Goal: Task Accomplishment & Management: Complete application form

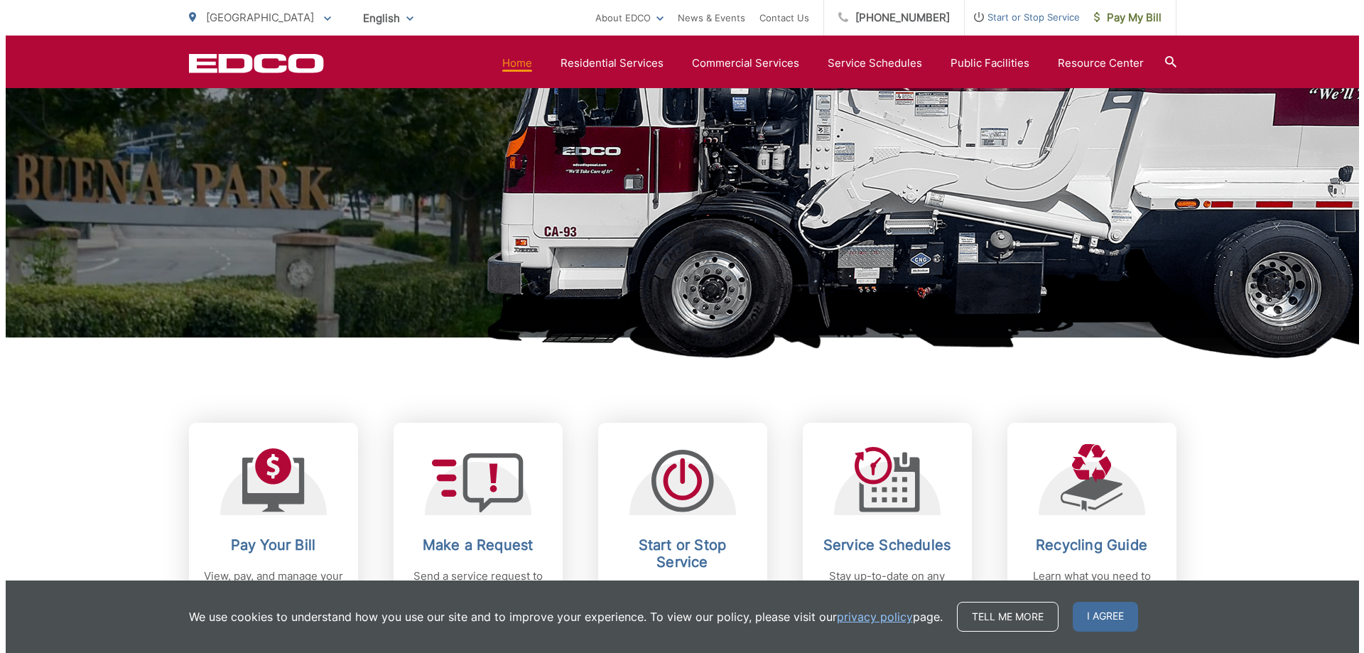
scroll to position [568, 0]
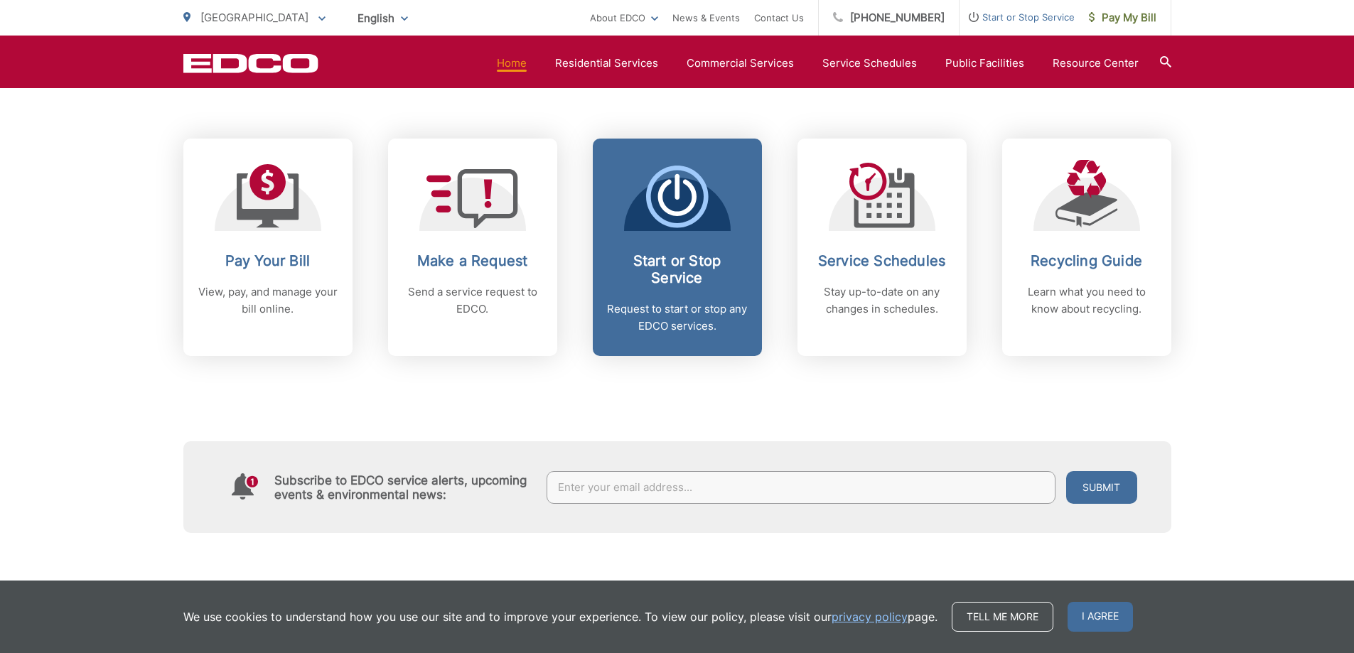
click at [679, 335] on span "Start or Stop Service Request to start or stop any EDCO services." at bounding box center [677, 247] width 169 height 217
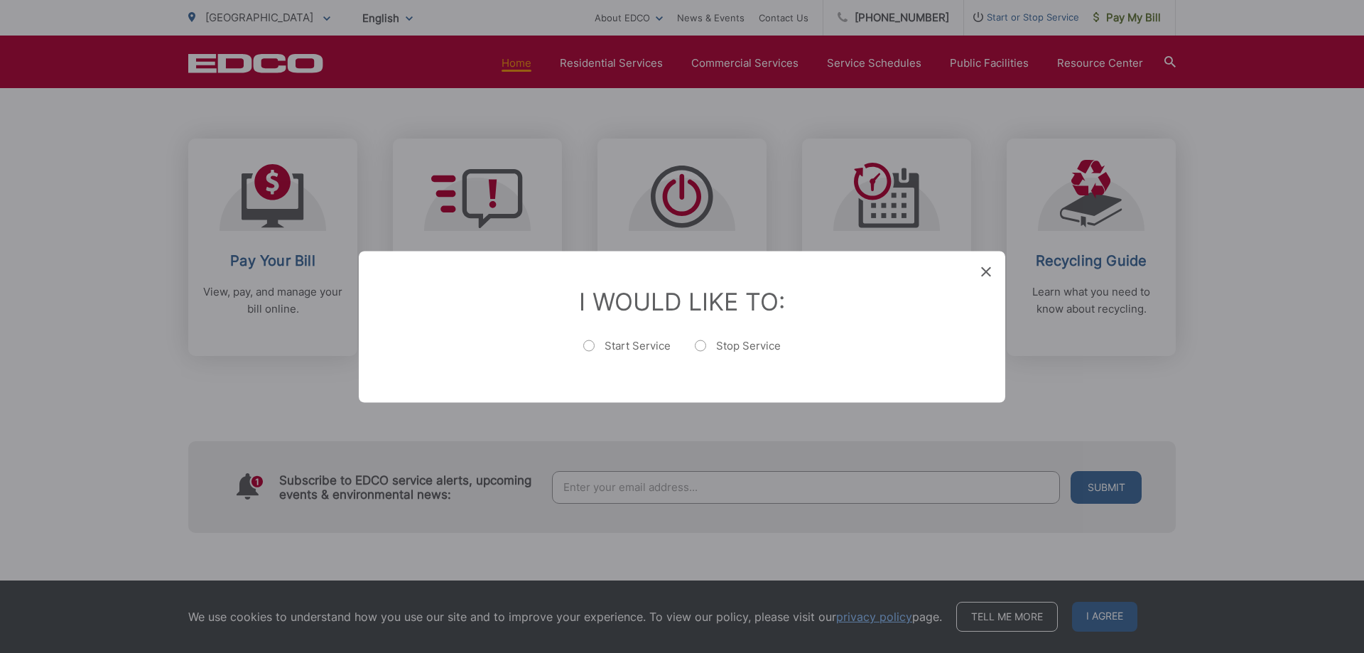
click at [600, 345] on label "Start Service" at bounding box center [626, 352] width 87 height 28
radio input "true"
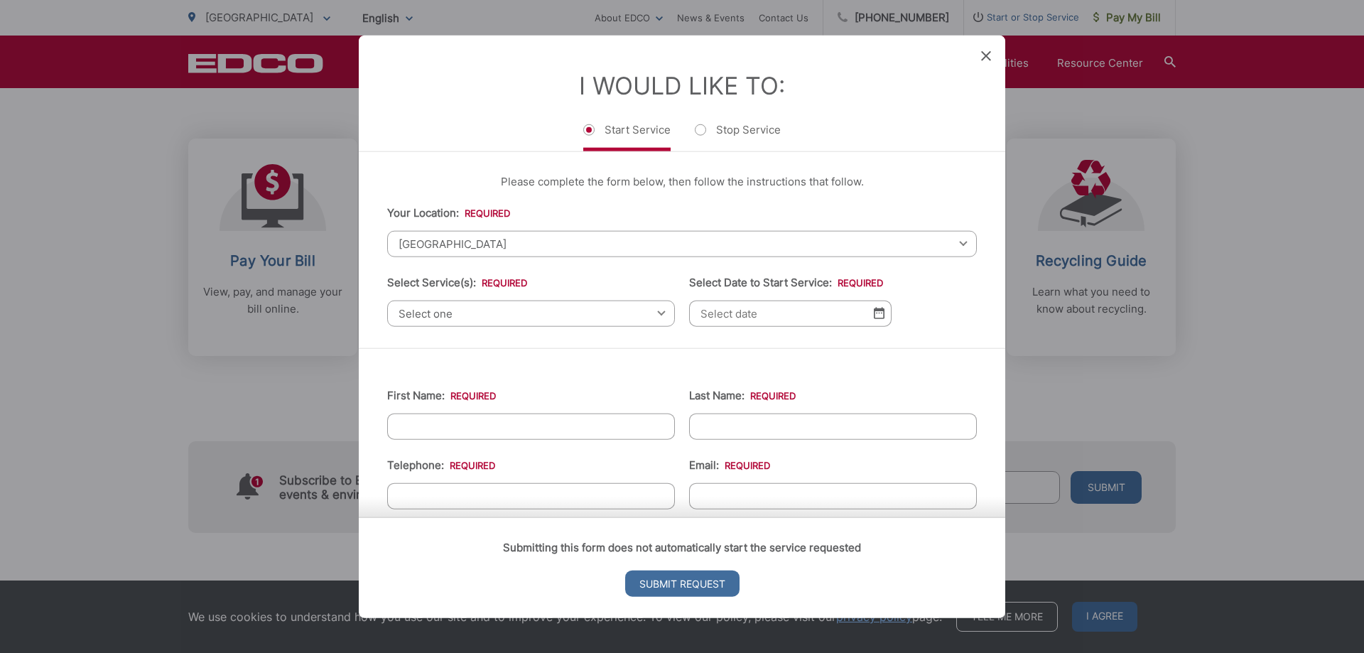
click at [580, 309] on span "Select one" at bounding box center [531, 313] width 288 height 26
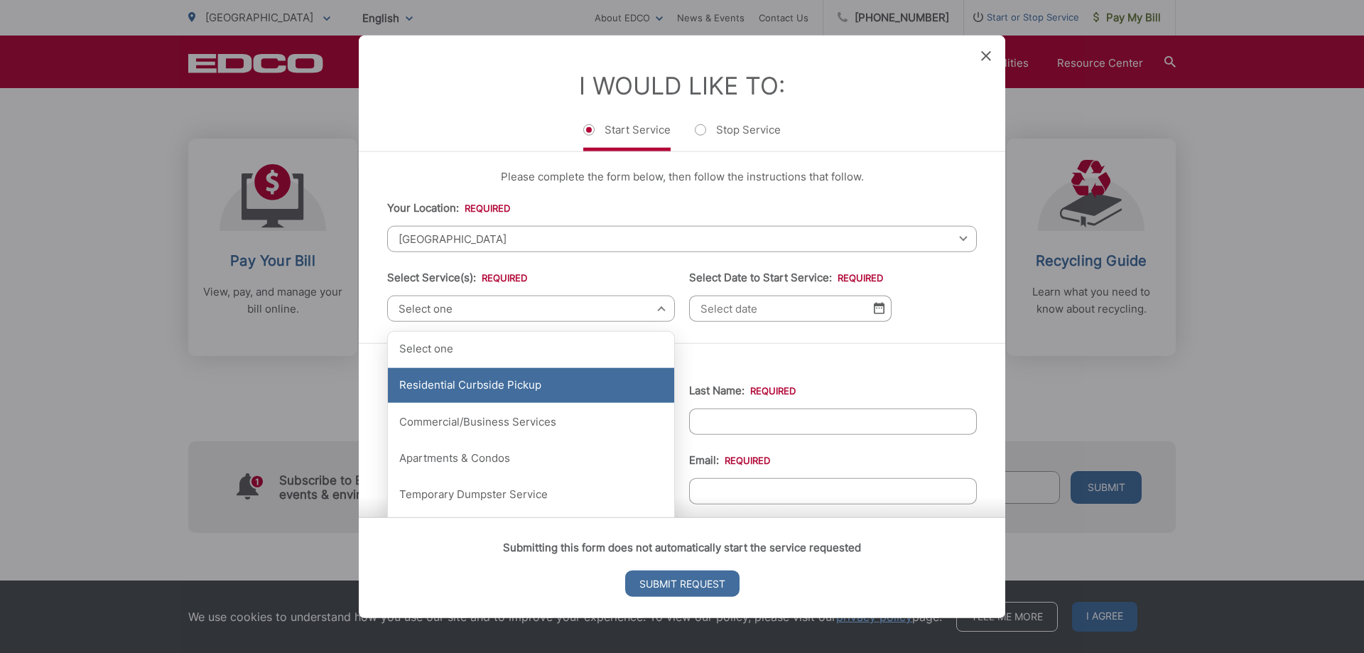
scroll to position [0, 0]
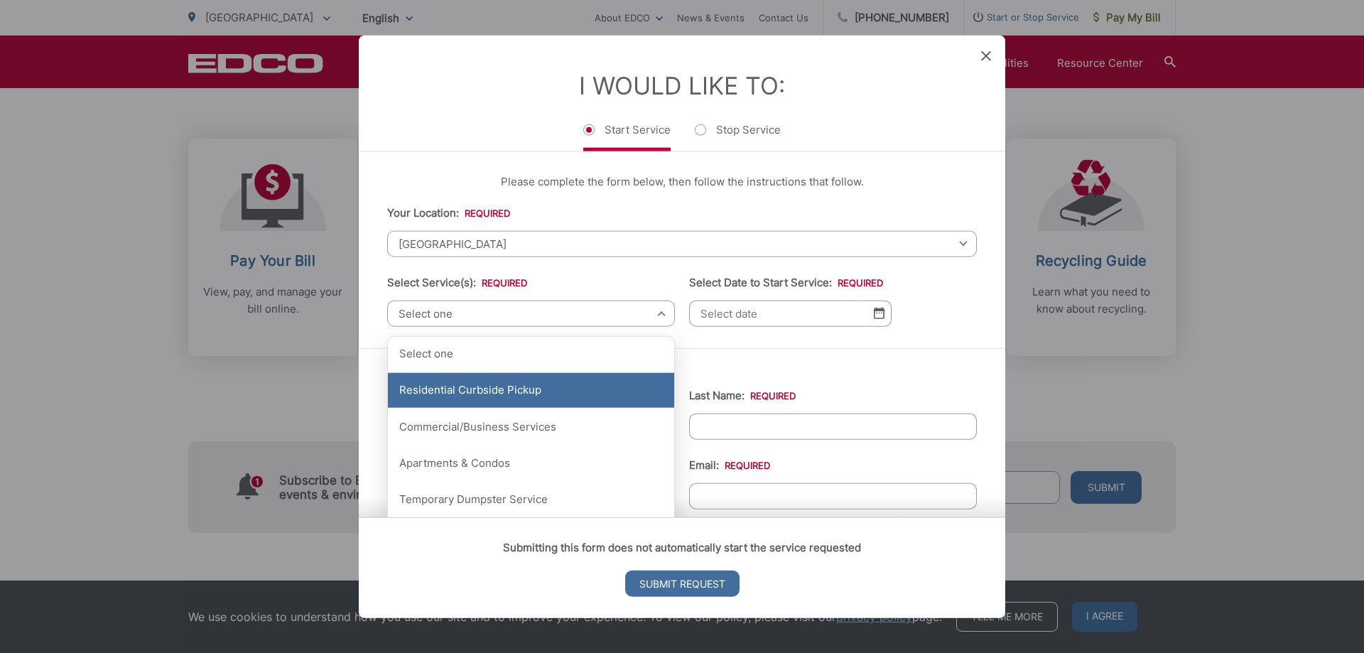
click at [572, 389] on div "Residential Curbside Pickup" at bounding box center [531, 390] width 286 height 36
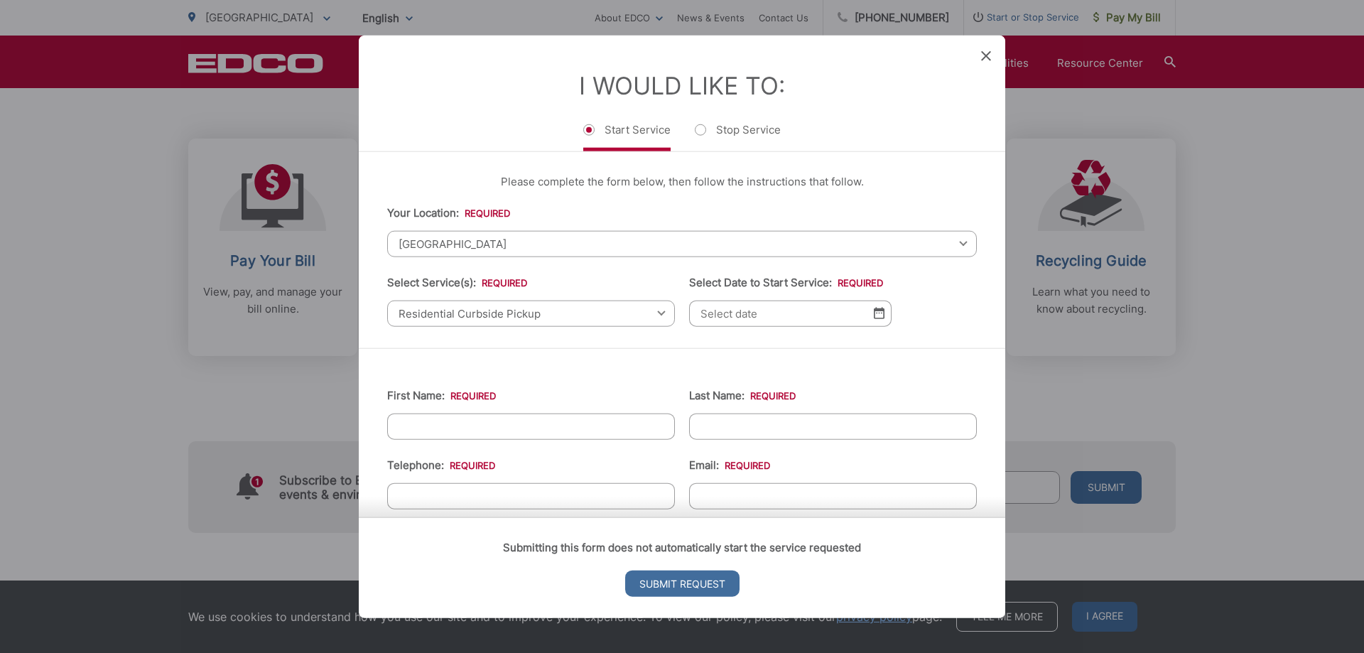
click at [774, 313] on input "Select Date to Start Service: *" at bounding box center [790, 313] width 203 height 26
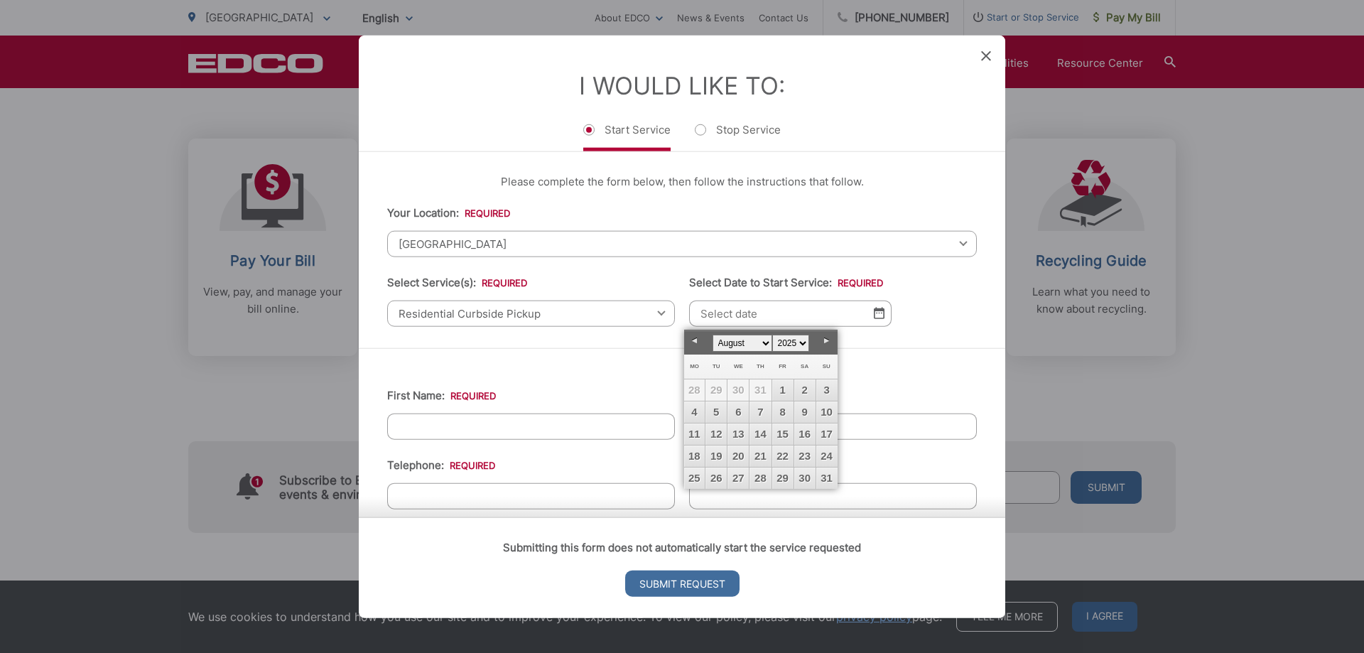
click at [760, 345] on select "January February March April May June July August September October November De…" at bounding box center [743, 343] width 60 height 17
click at [691, 432] on link "15" at bounding box center [694, 433] width 21 height 21
type input "[DATE]"
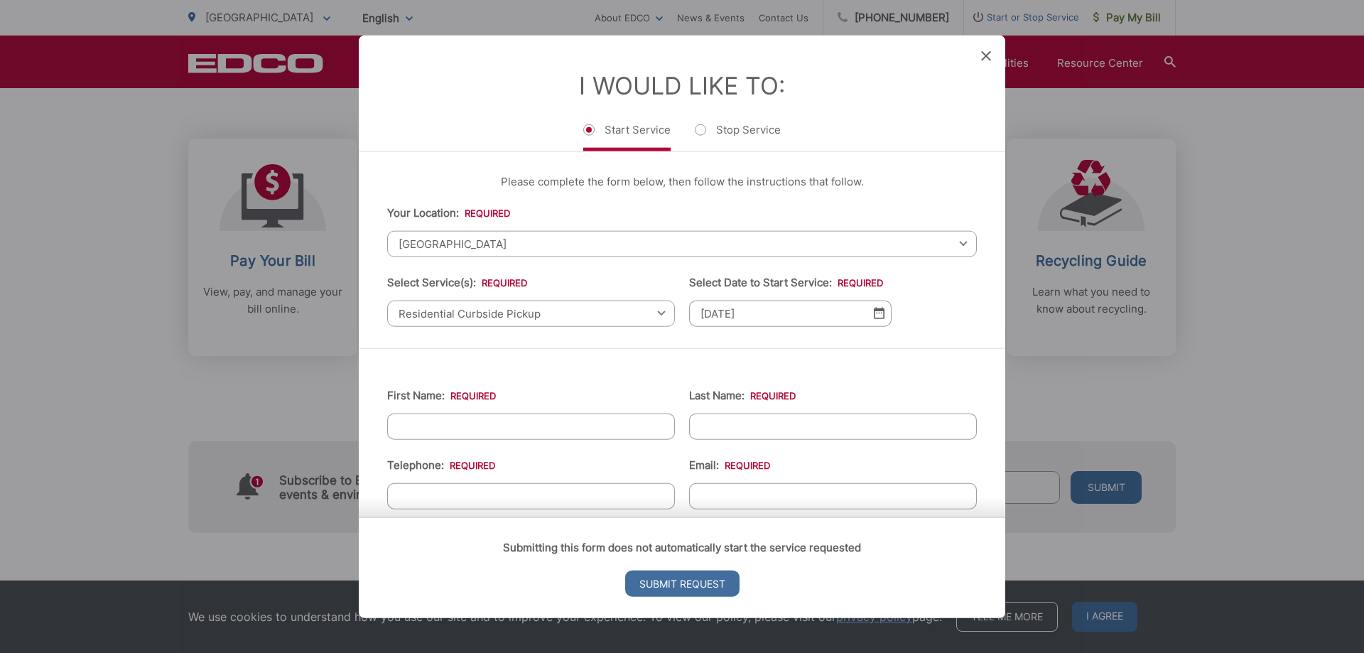
click at [614, 434] on input "First Name: *" at bounding box center [531, 426] width 288 height 26
type input "[PERSON_NAME]"
type input "[PHONE_NUMBER]"
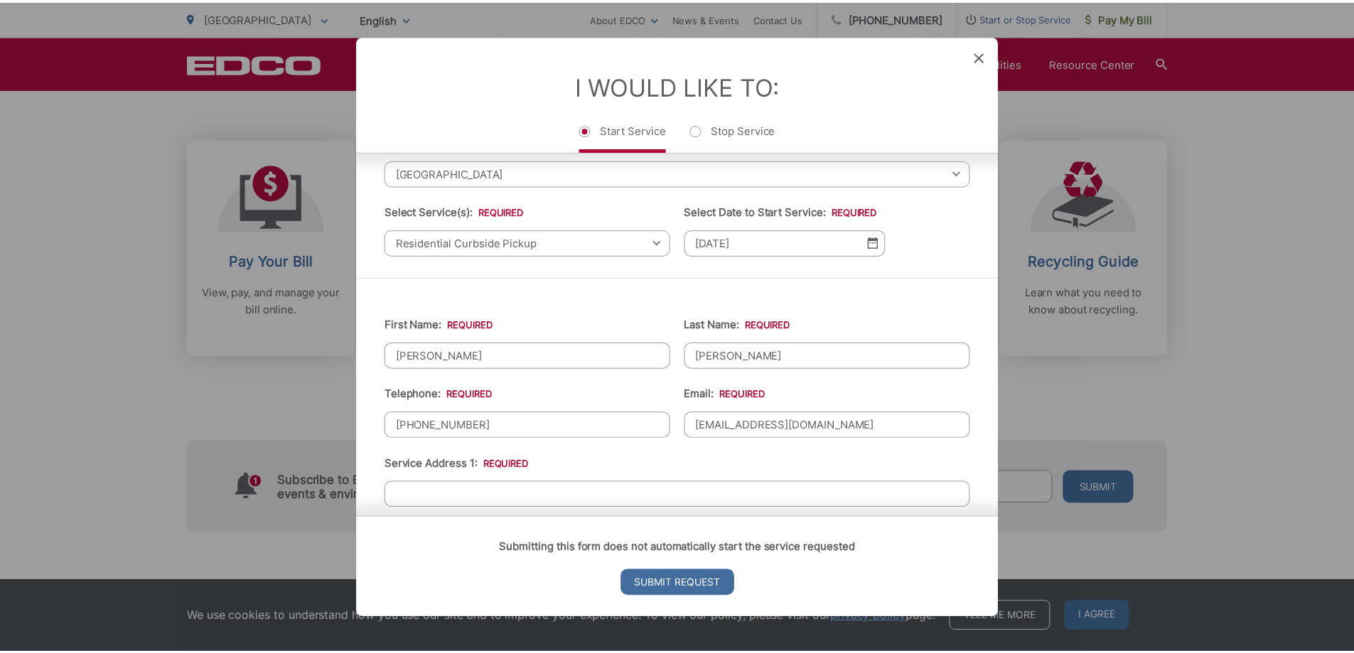
scroll to position [284, 0]
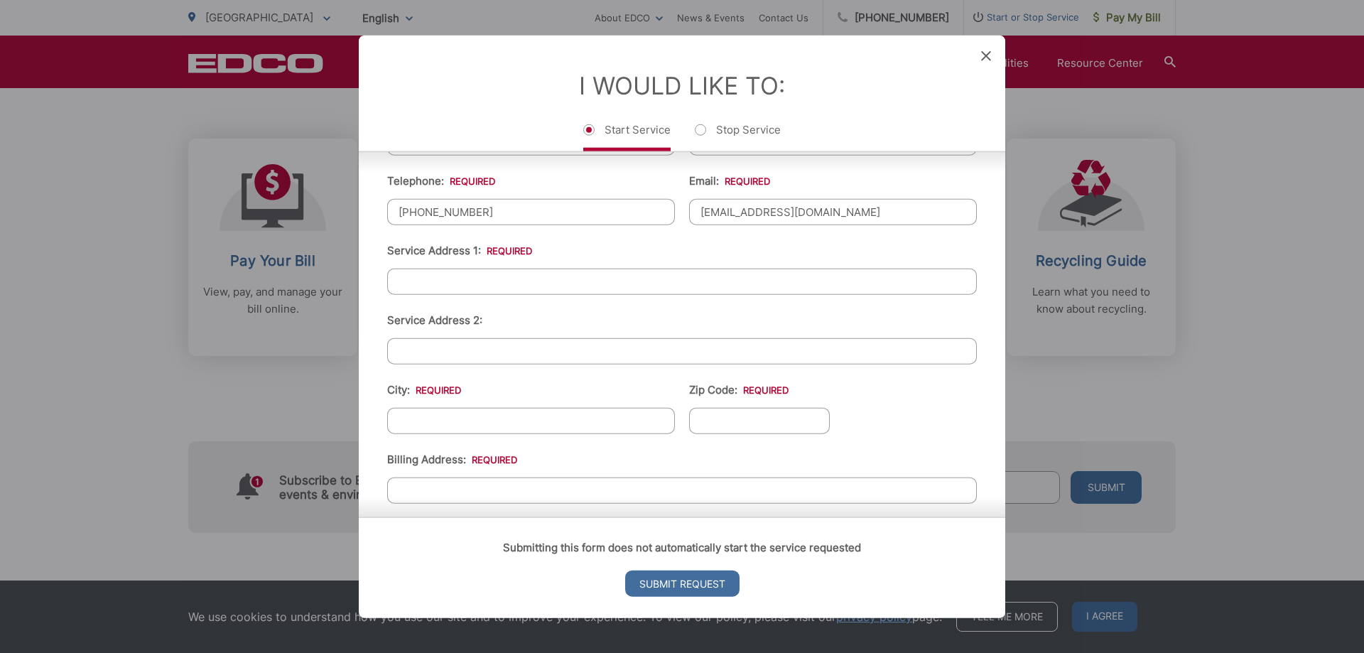
type input "[EMAIL_ADDRESS][DOMAIN_NAME]"
click at [463, 281] on input "Service Address 1: *" at bounding box center [682, 281] width 590 height 26
type input "121 Lakeside"
click at [984, 59] on icon at bounding box center [986, 55] width 10 height 10
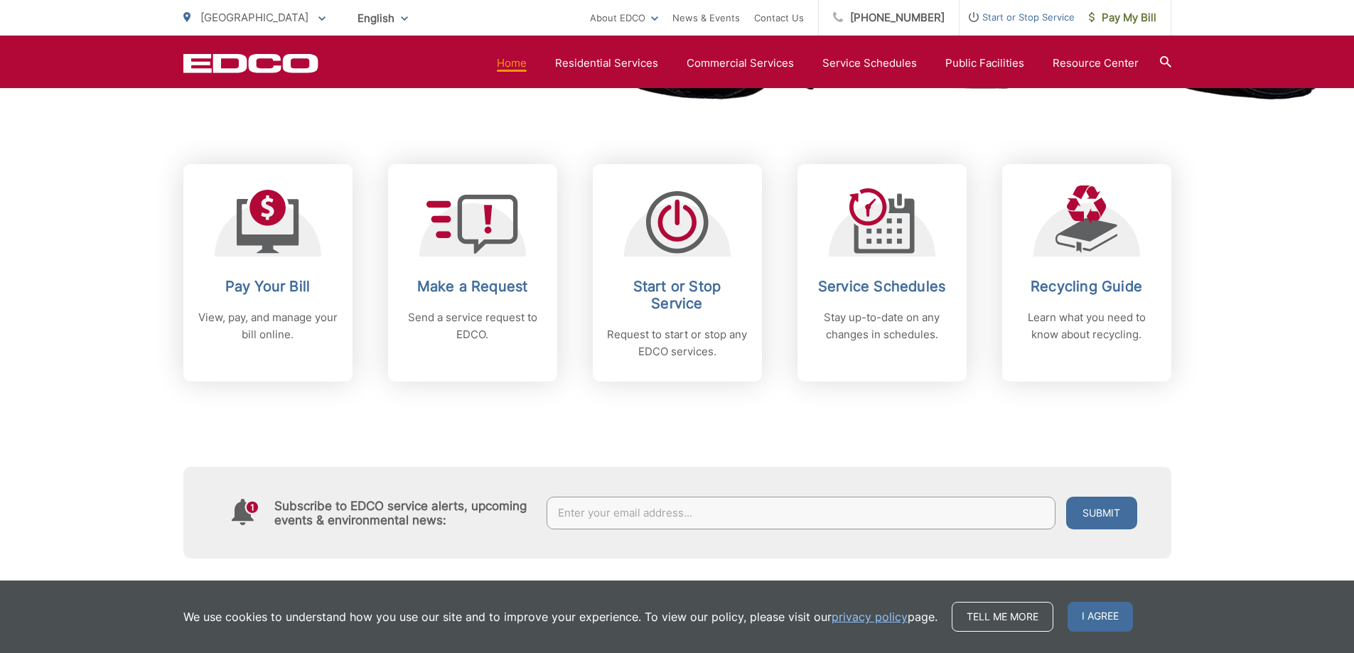
scroll to position [497, 0]
